Goal: Task Accomplishment & Management: Manage account settings

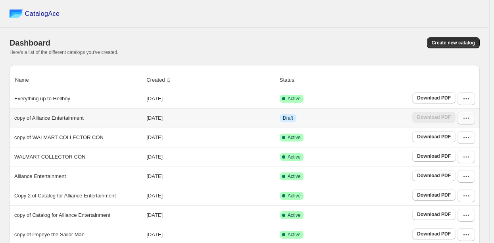
click at [473, 123] on button "button" at bounding box center [466, 118] width 17 height 13
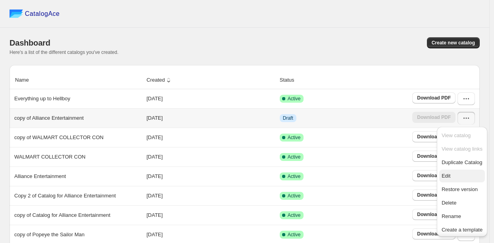
click at [450, 183] on button "Edit" at bounding box center [463, 176] width 46 height 13
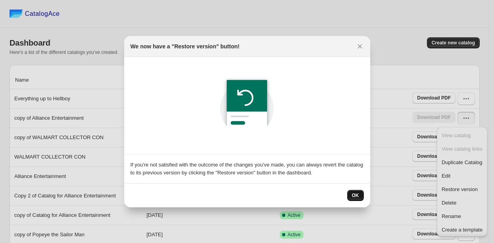
click at [360, 195] on button "OK" at bounding box center [355, 195] width 17 height 11
